Goal: Task Accomplishment & Management: Manage account settings

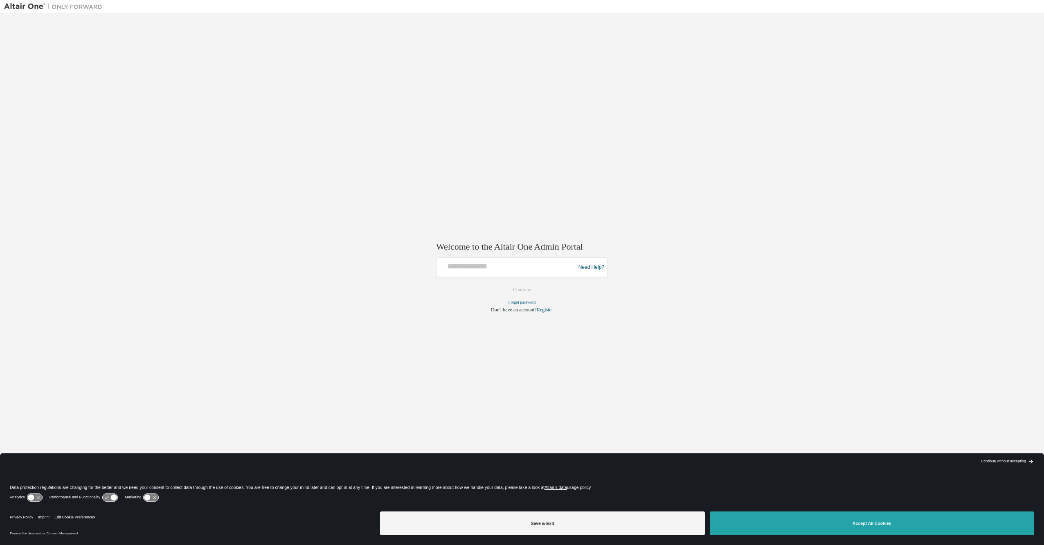
click at [838, 517] on button "Accept All Cookies" at bounding box center [872, 523] width 324 height 24
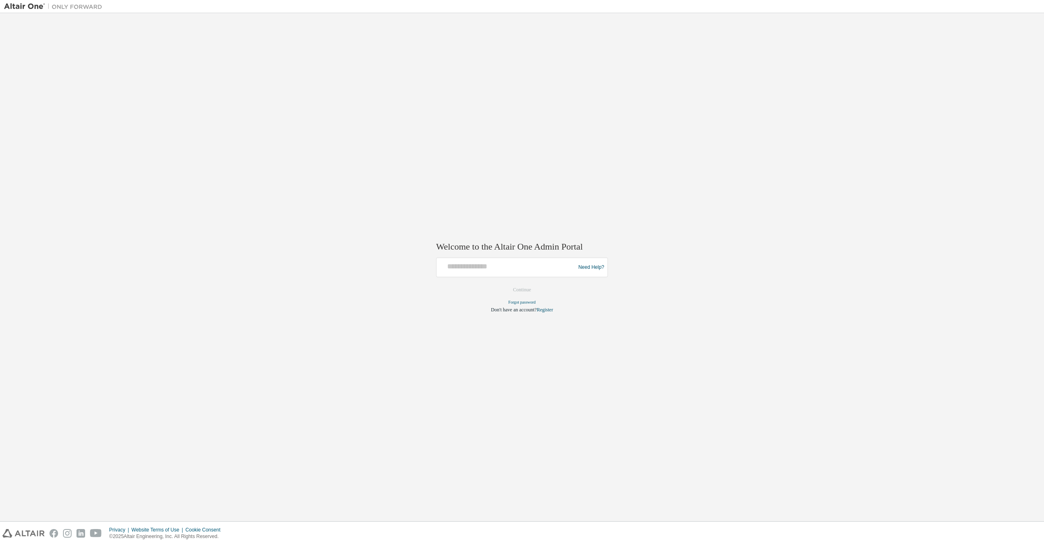
click at [519, 277] on div "Need Help?" at bounding box center [522, 268] width 172 height 20
click at [518, 267] on input "text" at bounding box center [507, 266] width 135 height 12
type input "**********"
click at [530, 292] on button "Continue" at bounding box center [521, 290] width 35 height 12
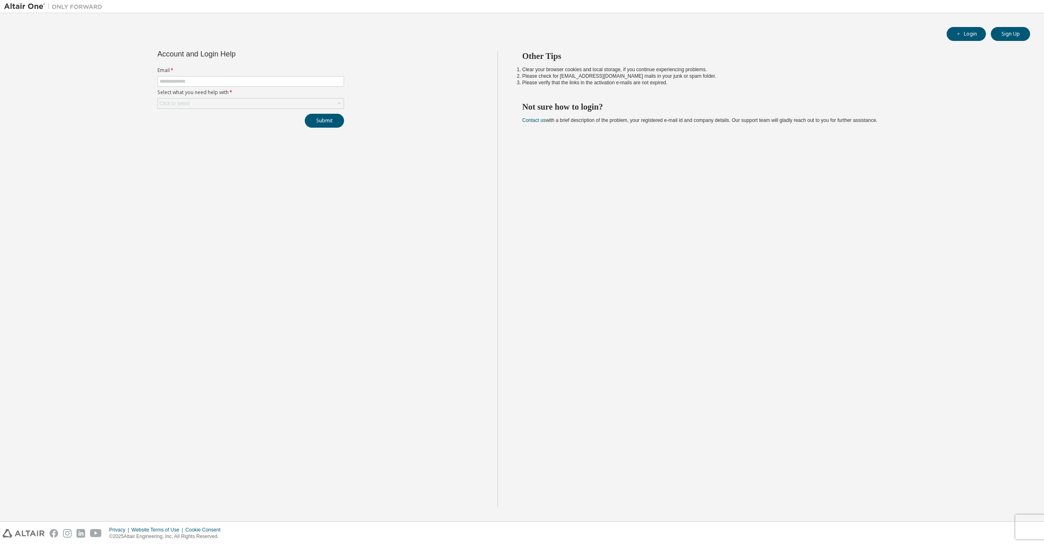
click at [360, 180] on div "Account and Login Help Email * Select what you need help with * Click to select…" at bounding box center [250, 279] width 493 height 456
click at [277, 80] on input "text" at bounding box center [250, 81] width 182 height 7
type input "**********"
click at [238, 99] on div "Click to select" at bounding box center [251, 104] width 186 height 10
click at [233, 130] on li "I forgot my password" at bounding box center [250, 126] width 184 height 11
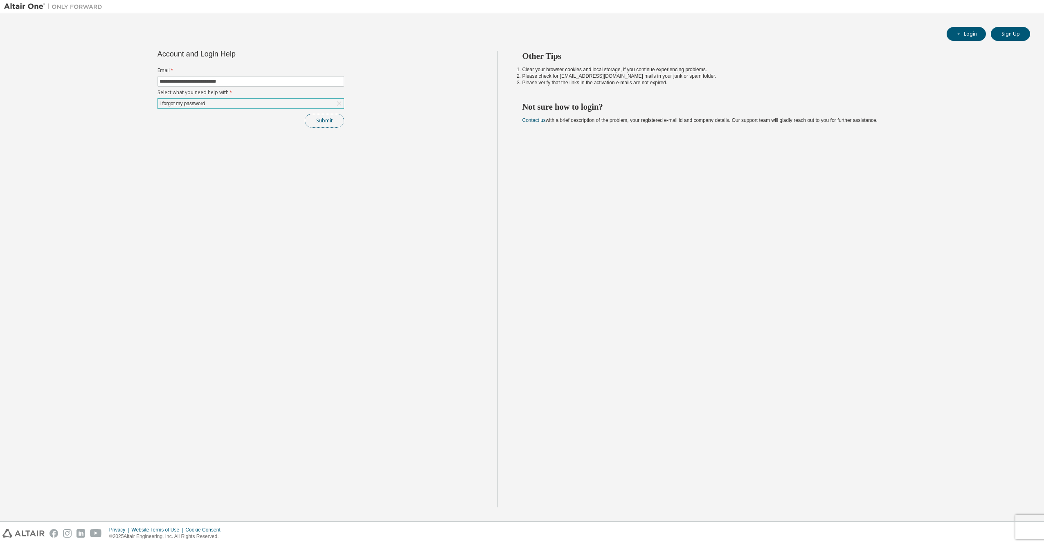
click at [329, 124] on button "Submit" at bounding box center [324, 121] width 39 height 14
click at [314, 223] on div "**********" at bounding box center [250, 279] width 493 height 456
click at [298, 227] on div "**********" at bounding box center [250, 279] width 493 height 456
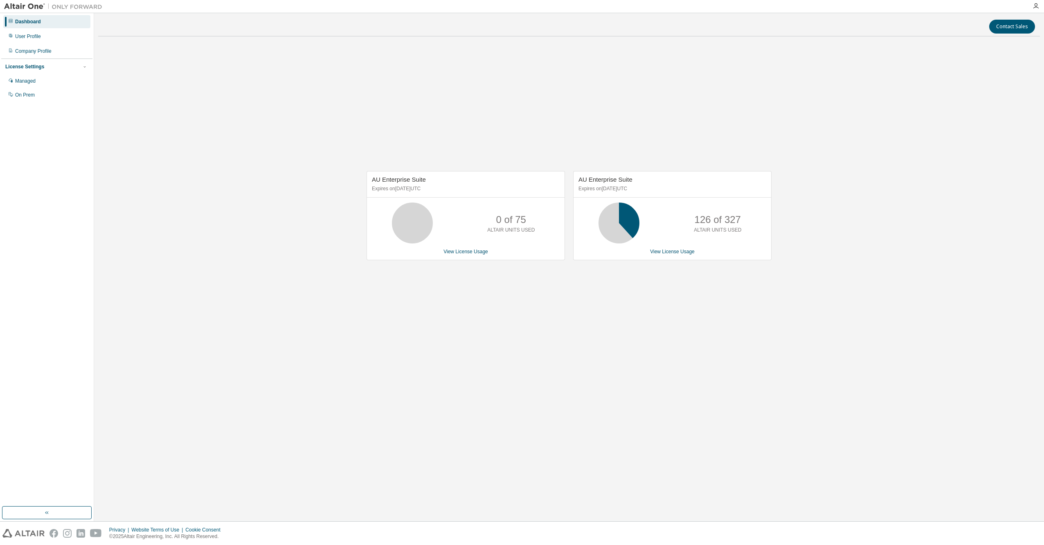
click at [594, 403] on div "Contact Sales AU Enterprise Suite Expires on [DATE] UTC 0 of 75 ALTAIR UNITS US…" at bounding box center [568, 267] width 941 height 500
click at [681, 251] on link "View License Usage" at bounding box center [672, 252] width 45 height 6
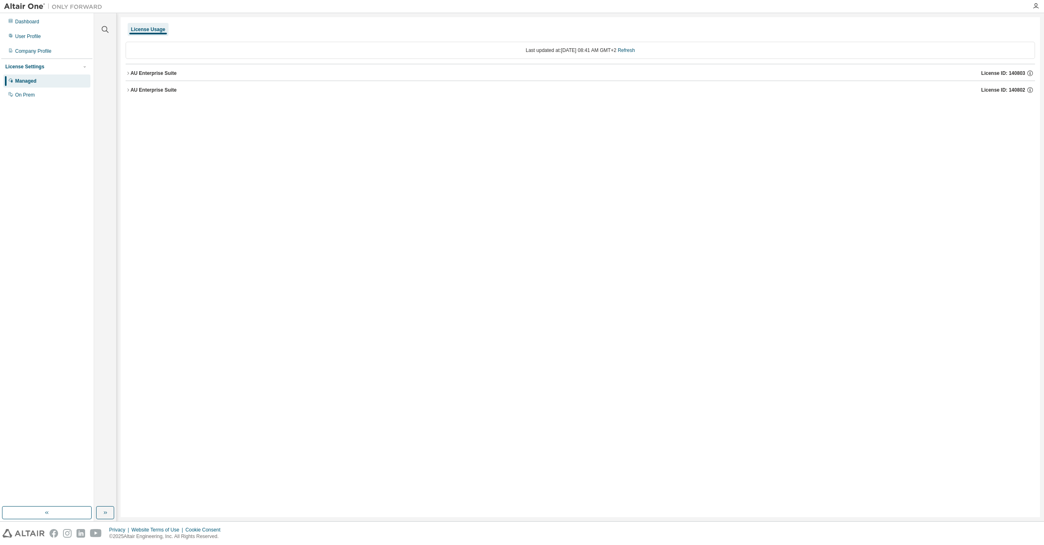
click at [128, 75] on icon "button" at bounding box center [128, 73] width 5 height 5
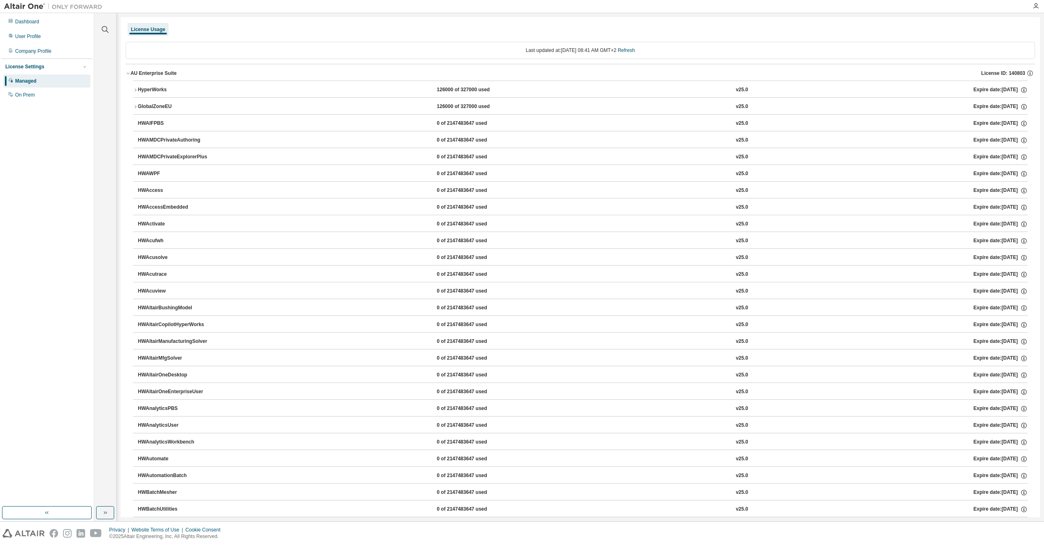
click at [126, 74] on icon "button" at bounding box center [128, 73] width 5 height 5
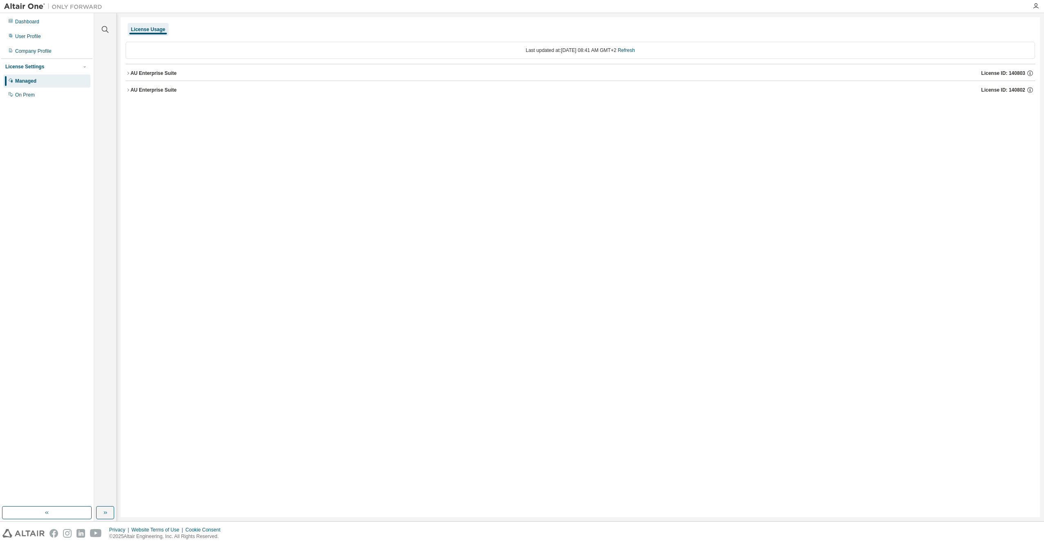
click at [128, 86] on button "AU Enterprise Suite License ID: 140802" at bounding box center [580, 90] width 909 height 18
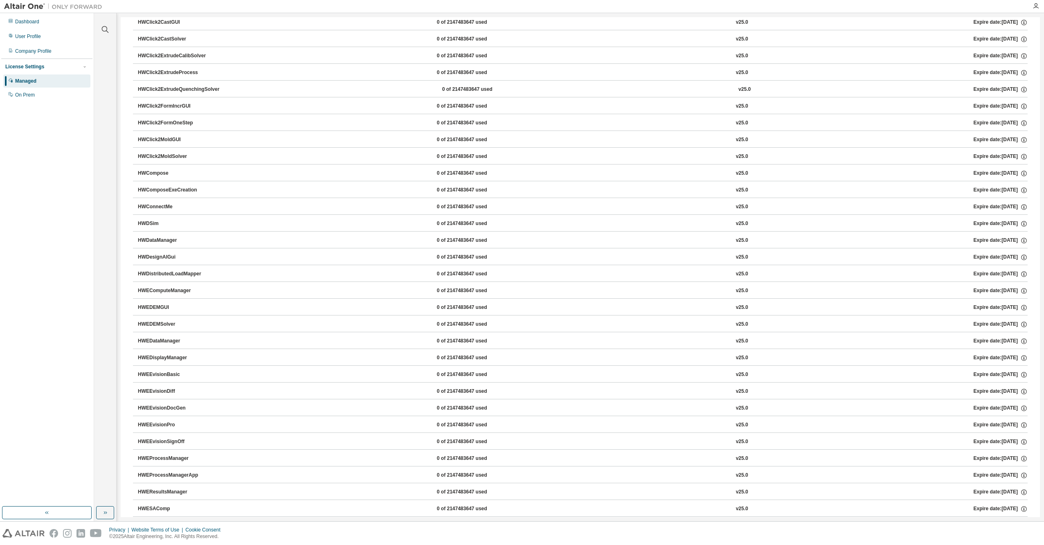
scroll to position [491, 0]
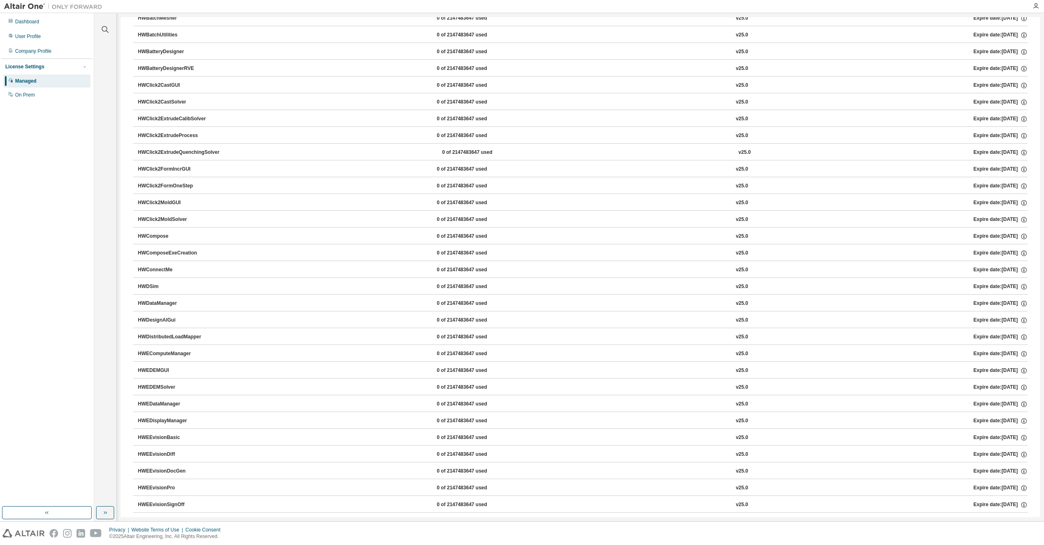
click at [479, 160] on button "HWClick2ExtrudeQuenchingSolver 0 of 2147483647 used v25.0 Expire date: [DATE]" at bounding box center [582, 153] width 889 height 18
click at [478, 154] on div "0 of 2147483647 used" at bounding box center [479, 152] width 74 height 7
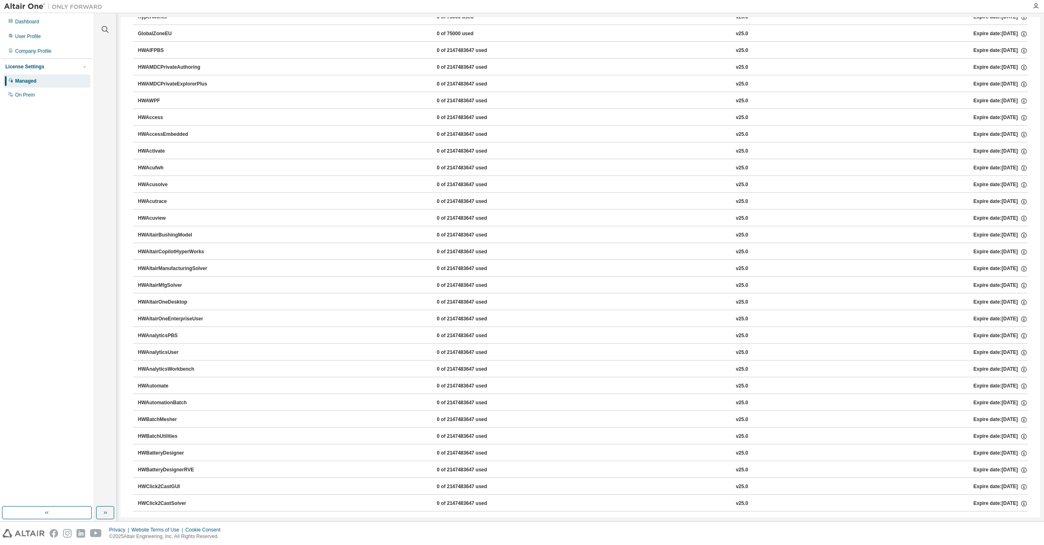
scroll to position [0, 0]
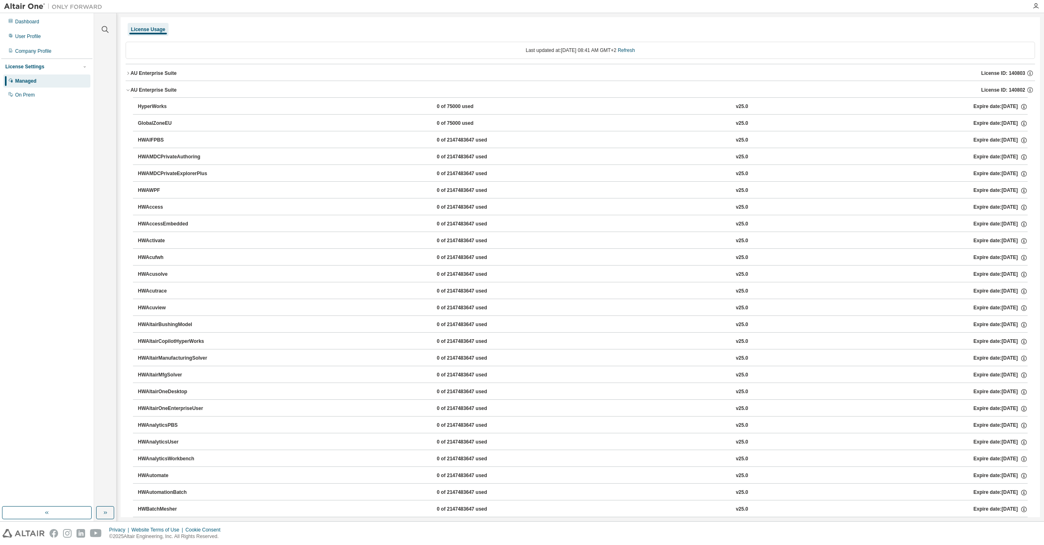
click at [126, 94] on button "AU Enterprise Suite License ID: 140802" at bounding box center [580, 90] width 909 height 18
